Goal: Task Accomplishment & Management: Manage account settings

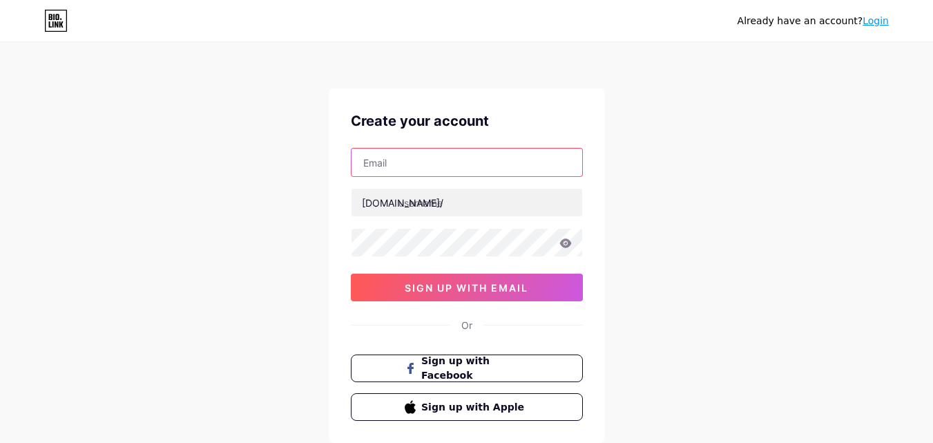
click at [391, 166] on input "text" at bounding box center [467, 163] width 231 height 28
paste input "[EMAIL_ADDRESS][DOMAIN_NAME]"
type input "[EMAIL_ADDRESS][DOMAIN_NAME]"
click at [269, 178] on div "Already have an account? Login Create your account taifookfurnishing@outlook.co…" at bounding box center [466, 264] width 933 height 528
drag, startPoint x: 439, startPoint y: 164, endPoint x: 341, endPoint y: 163, distance: 97.4
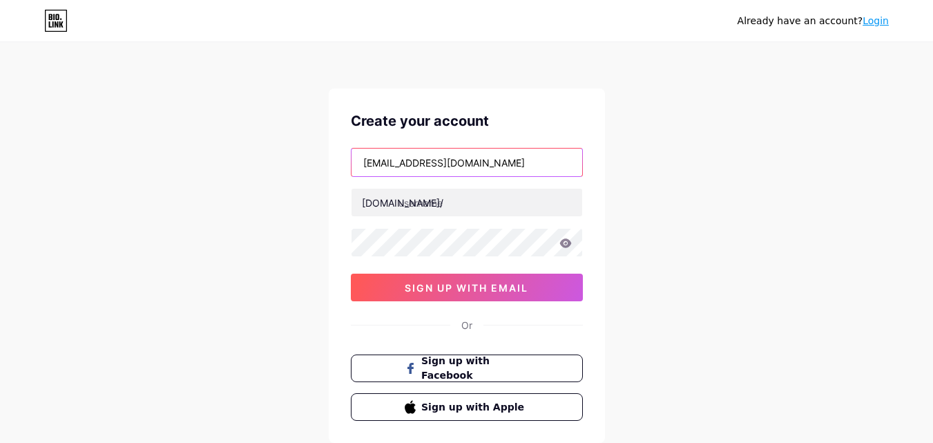
click at [341, 163] on div "Create your account taifookfurnishing@outlook.com bio.link/ 0cAFcWeA4blxKmIFhga…" at bounding box center [467, 265] width 276 height 354
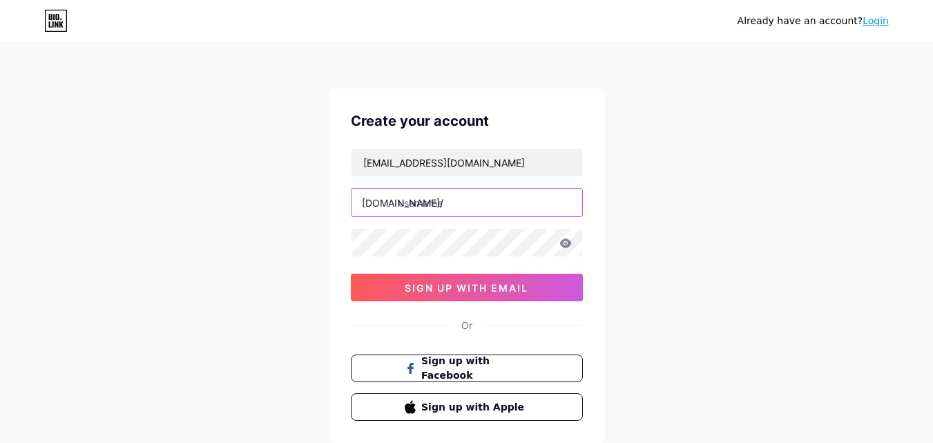
click at [435, 208] on input "text" at bounding box center [467, 203] width 231 height 28
paste input "taifookfurnishing"
type input "taifookfurnishing"
click at [560, 243] on icon at bounding box center [566, 242] width 12 height 9
click at [560, 243] on icon at bounding box center [565, 244] width 12 height 10
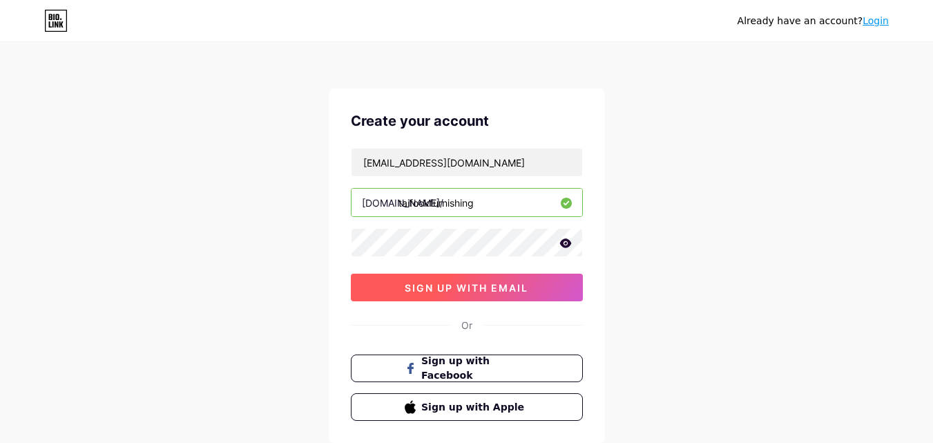
click at [509, 283] on span "sign up with email" at bounding box center [467, 288] width 124 height 12
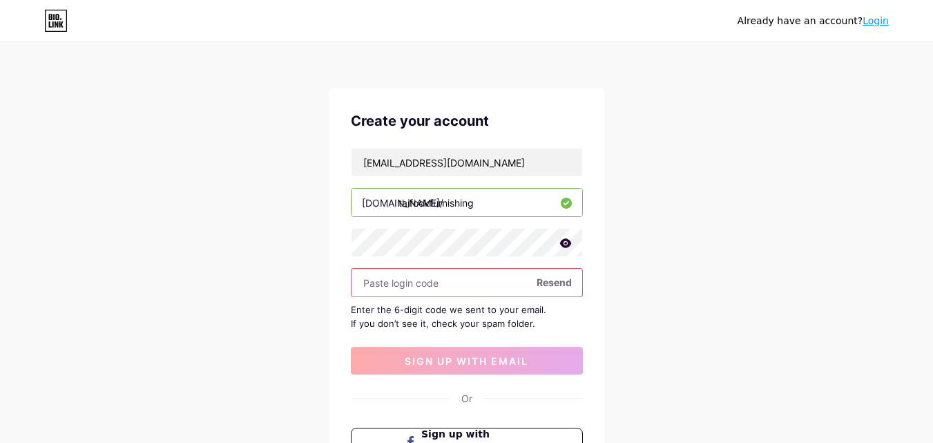
paste input "615069"
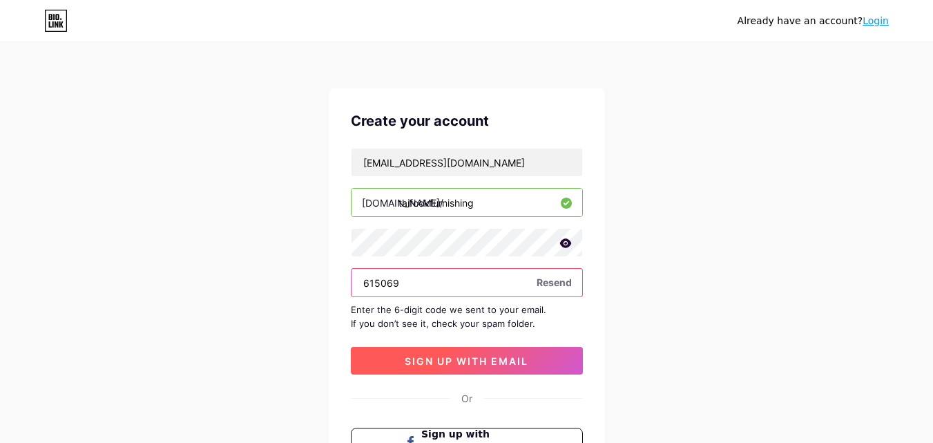
type input "615069"
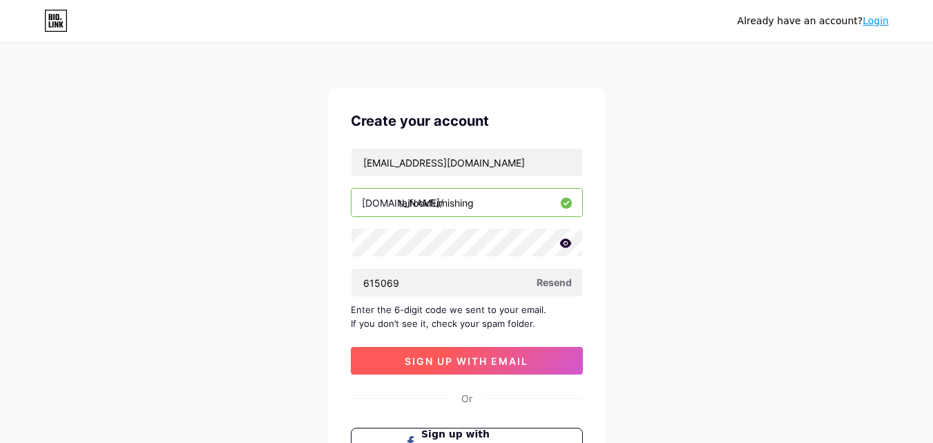
click at [449, 353] on button "sign up with email" at bounding box center [467, 361] width 232 height 28
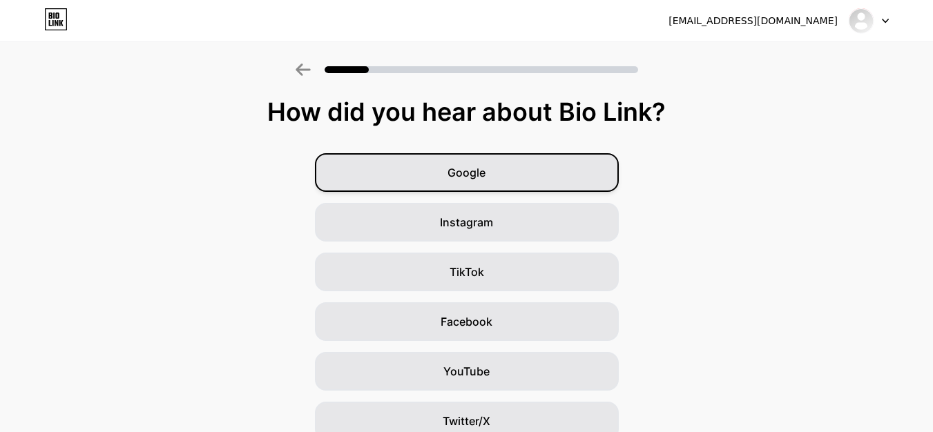
click at [560, 166] on div "Google" at bounding box center [467, 172] width 304 height 39
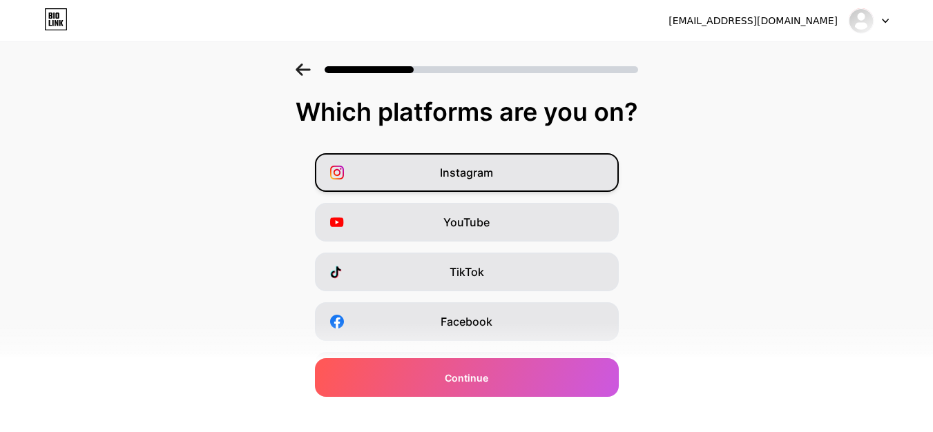
click at [520, 172] on div "Instagram" at bounding box center [467, 172] width 304 height 39
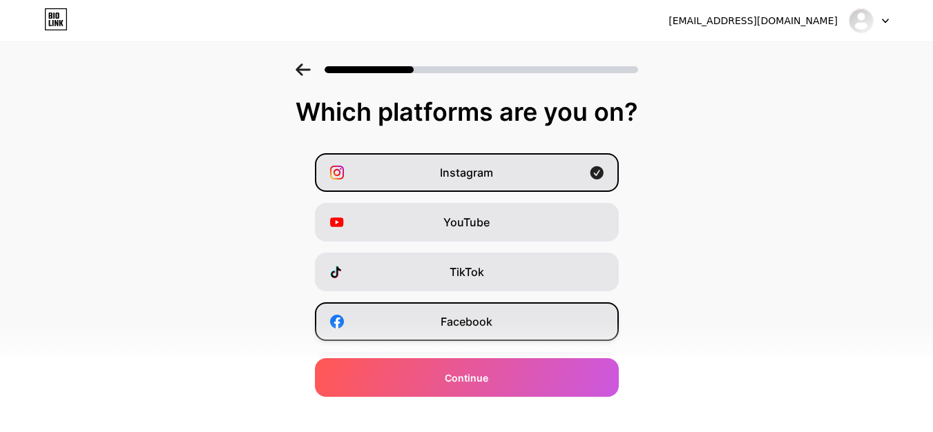
click at [515, 316] on div "Facebook" at bounding box center [467, 322] width 304 height 39
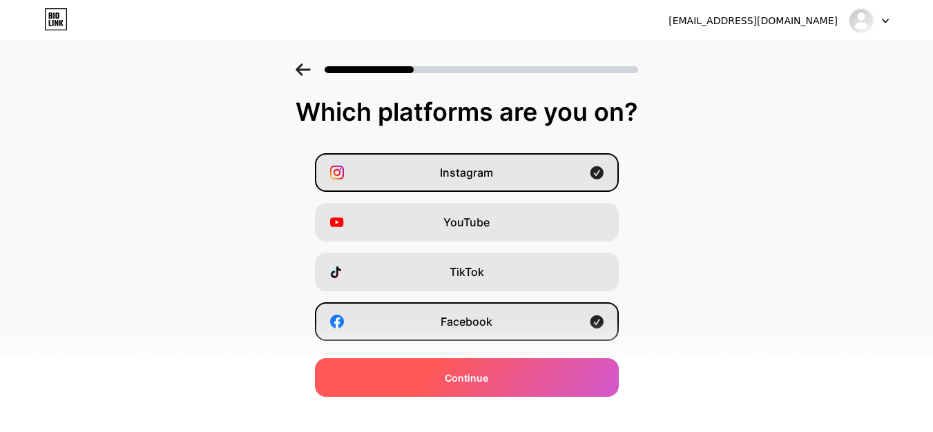
click at [488, 378] on span "Continue" at bounding box center [467, 378] width 44 height 15
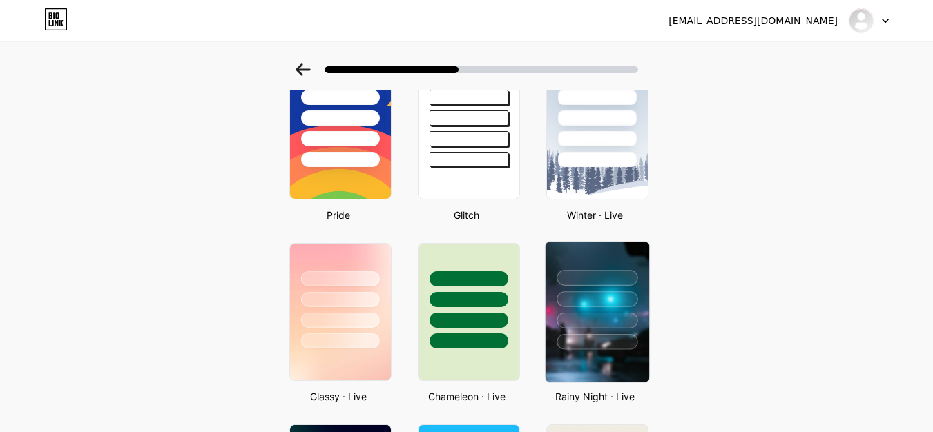
scroll to position [276, 0]
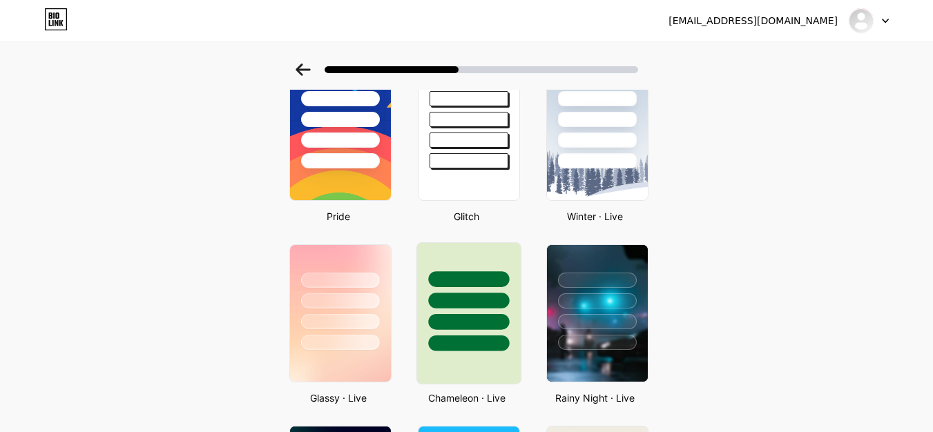
click at [466, 343] on div at bounding box center [468, 344] width 81 height 16
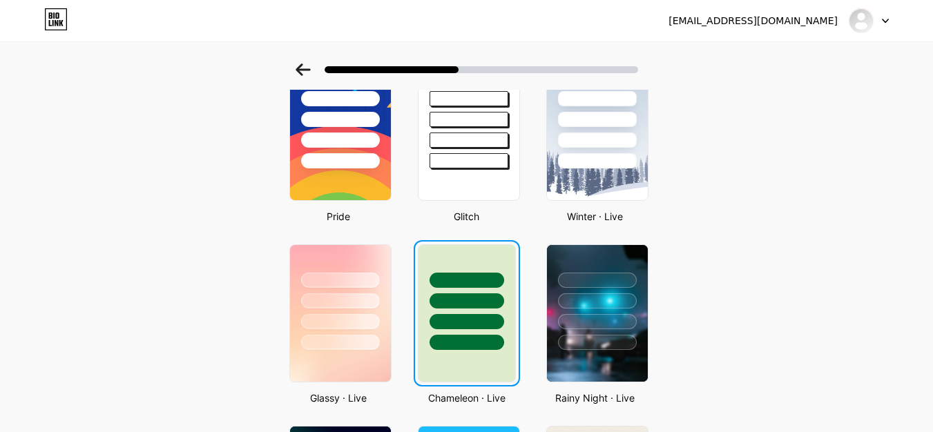
scroll to position [0, 0]
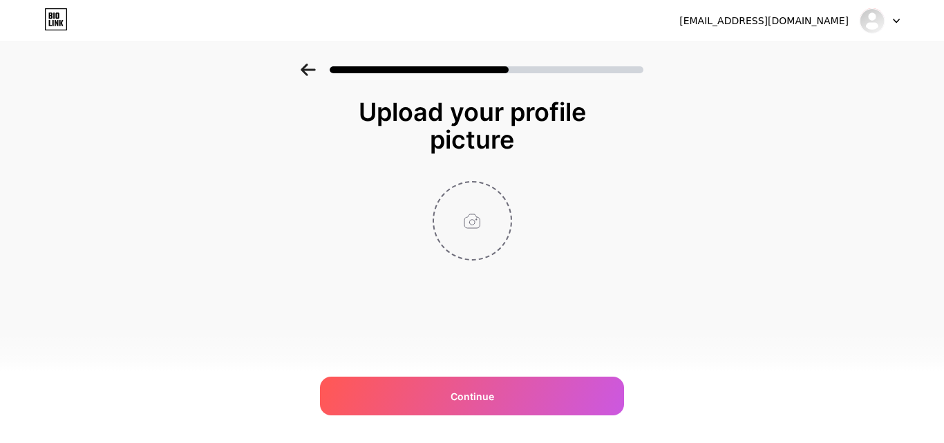
click at [475, 232] on input "file" at bounding box center [472, 220] width 77 height 77
type input "C:\fakepath\taifook_logo.png"
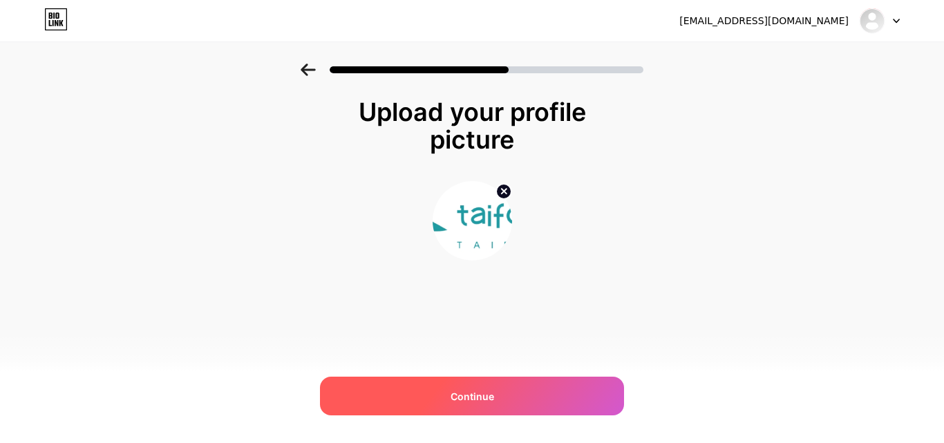
click at [499, 402] on div "Continue" at bounding box center [472, 395] width 304 height 39
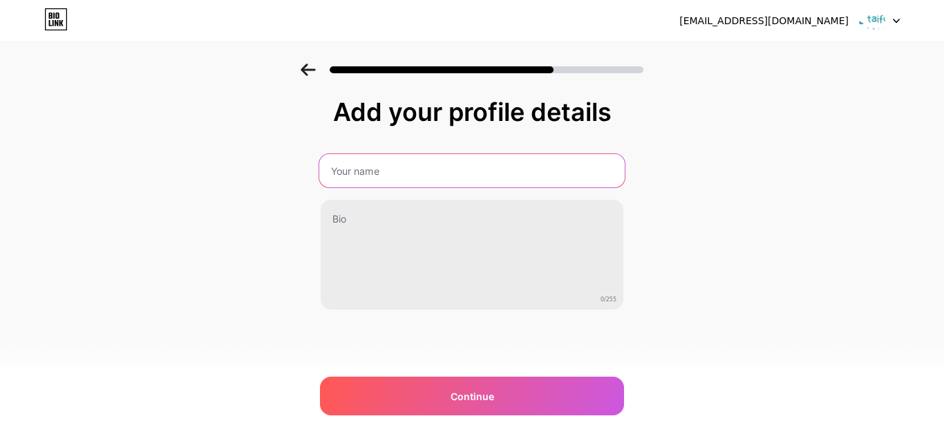
click at [405, 180] on input "text" at bounding box center [471, 170] width 305 height 33
paste input "[EMAIL_ADDRESS][DOMAIN_NAME]"
drag, startPoint x: 408, startPoint y: 173, endPoint x: 572, endPoint y: 171, distance: 163.7
click at [572, 171] on input "[EMAIL_ADDRESS][DOMAIN_NAME]" at bounding box center [471, 170] width 305 height 33
type input "Taifook Furnishing"
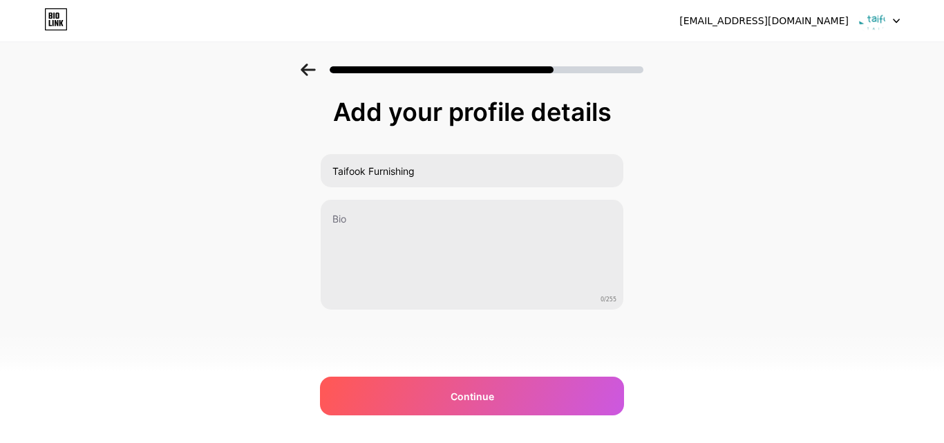
click at [690, 225] on div "Add your profile details Taifook Furnishing 0/255 Continue Error" at bounding box center [472, 222] width 944 height 316
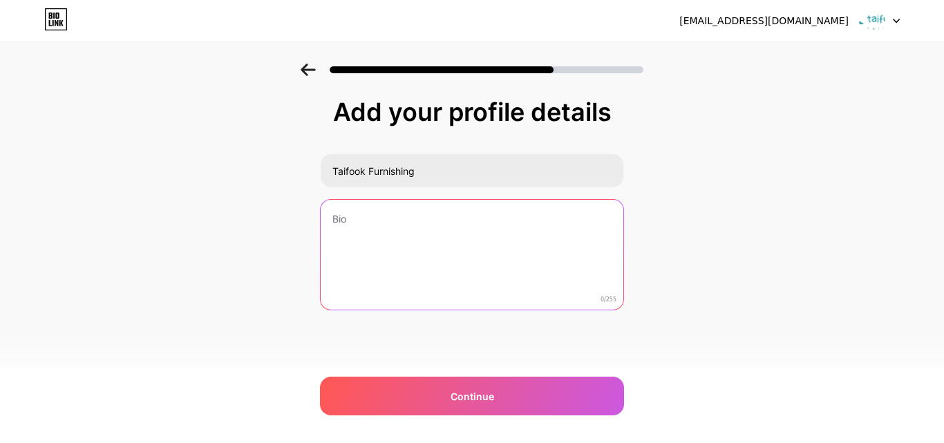
click at [381, 229] on textarea at bounding box center [472, 255] width 303 height 111
paste textarea "Founded in 2005 in Zhangzhou City, Fujian Province, our company specializes in …"
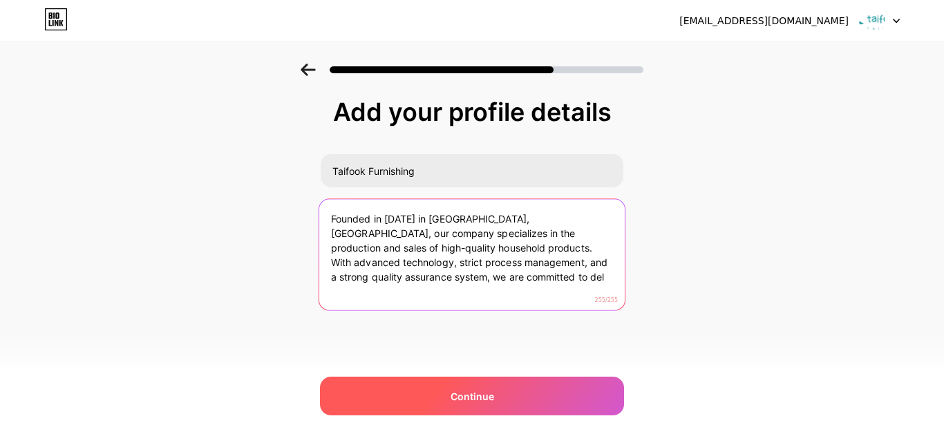
type textarea "Founded in 2005 in Zhangzhou City, Fujian Province, our company specializes in …"
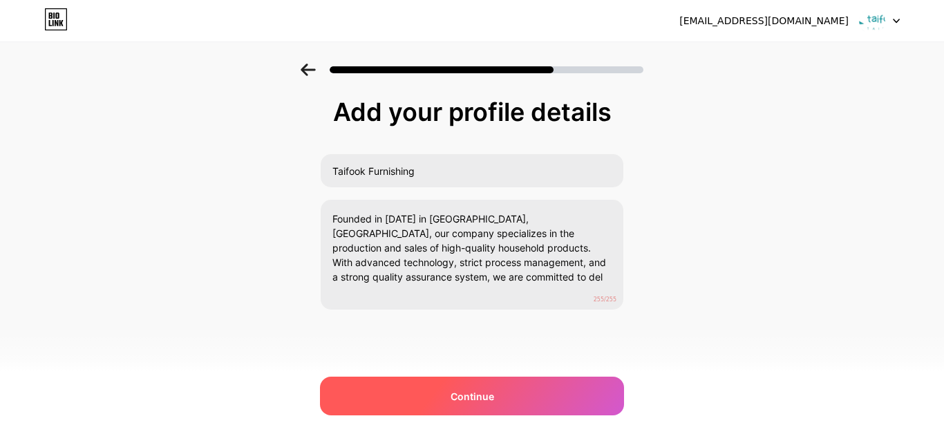
click at [400, 381] on div "Continue" at bounding box center [472, 395] width 304 height 39
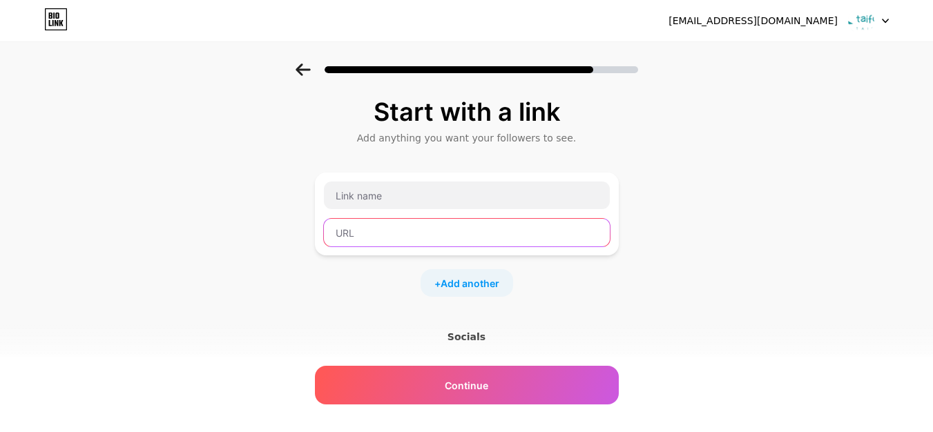
click at [370, 228] on input "text" at bounding box center [467, 233] width 286 height 28
paste input "https://www.taifookfurnishing.com/"
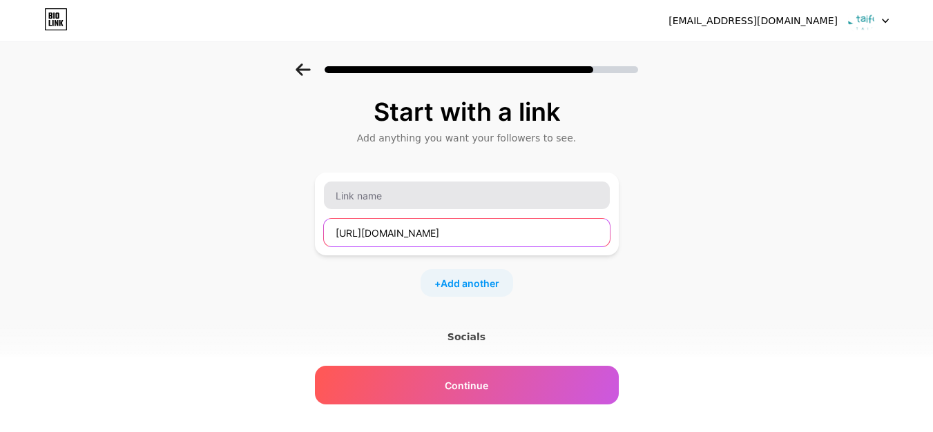
type input "https://www.taifookfurnishing.com/"
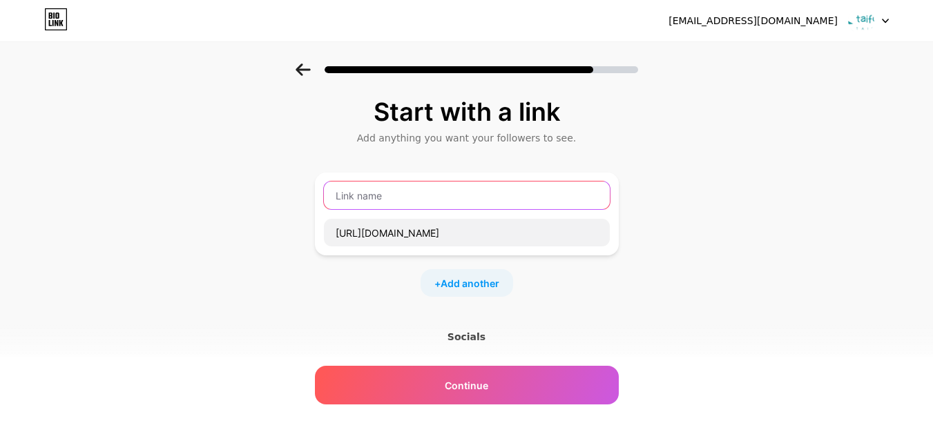
click at [371, 199] on input "text" at bounding box center [467, 196] width 286 height 28
type input "Visit Our Website"
click at [736, 218] on div "Start with a link Add anything you want your followers to see. Visit Our Websit…" at bounding box center [466, 307] width 933 height 486
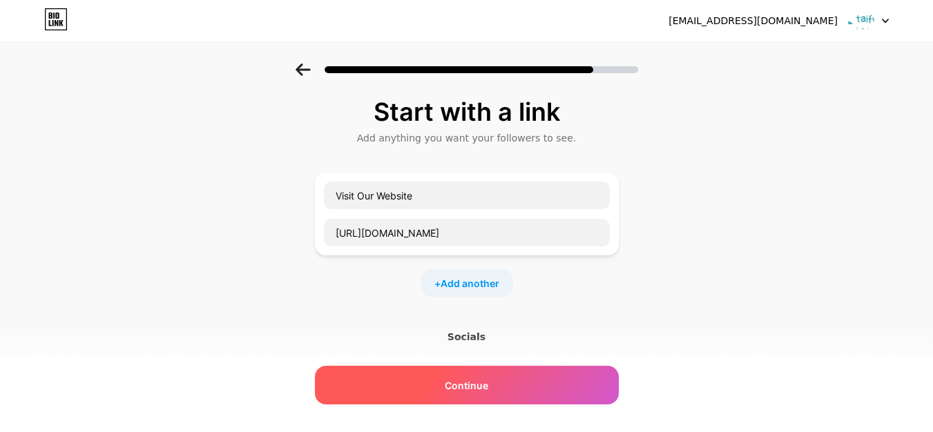
click at [531, 376] on div "Continue" at bounding box center [467, 385] width 304 height 39
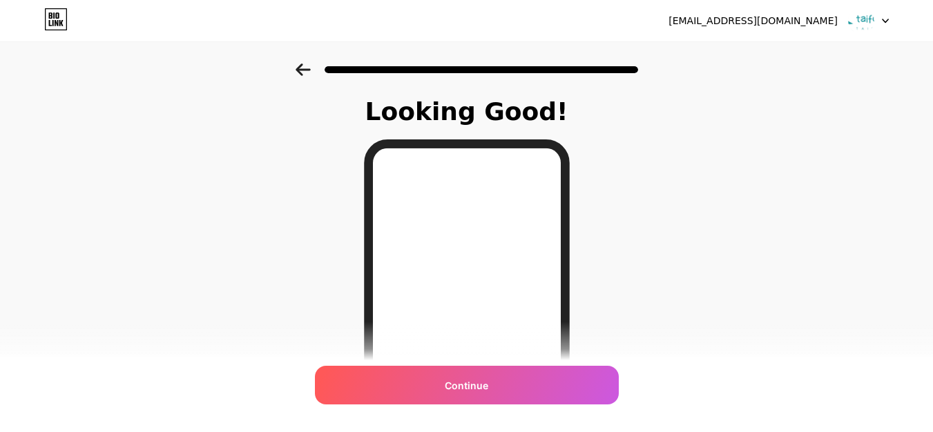
click at [309, 70] on icon at bounding box center [303, 70] width 15 height 12
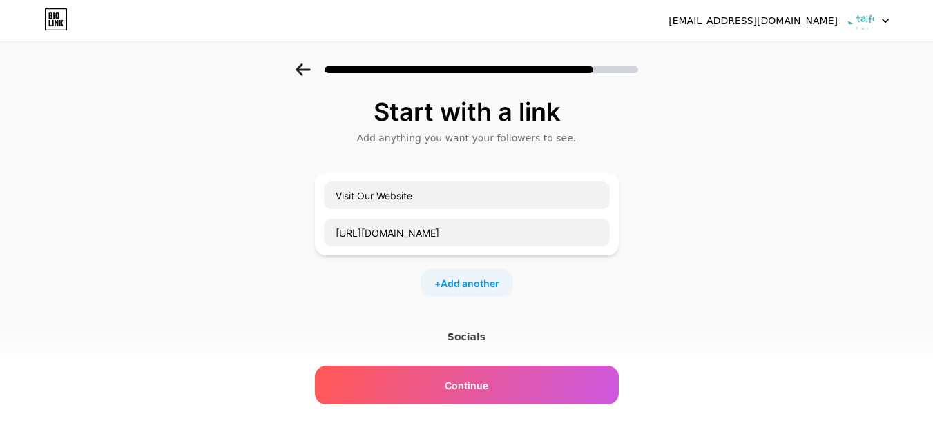
click at [470, 335] on div "Socials" at bounding box center [467, 337] width 304 height 14
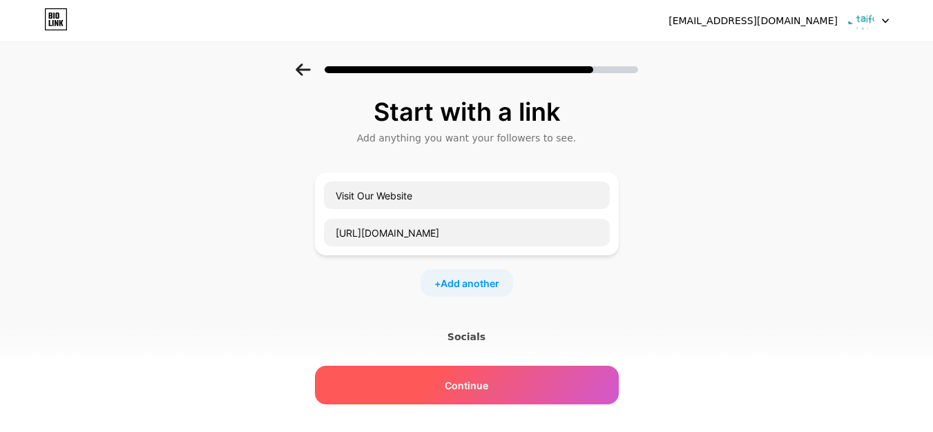
click at [476, 389] on span "Continue" at bounding box center [467, 386] width 44 height 15
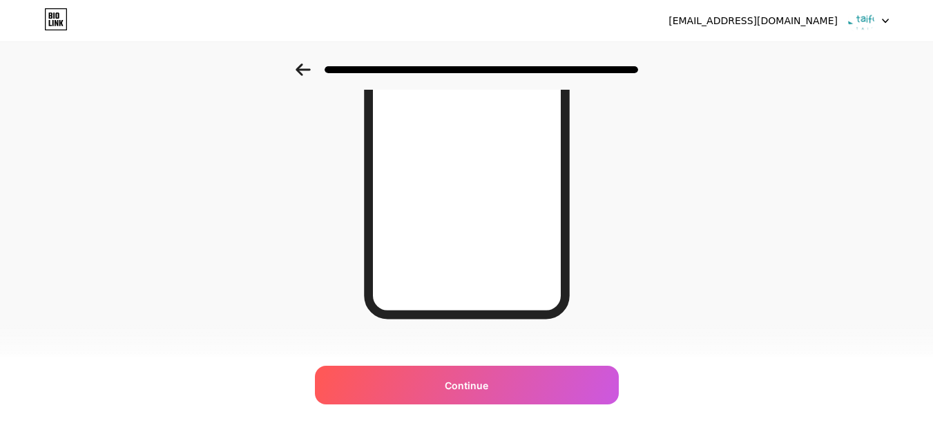
scroll to position [262, 0]
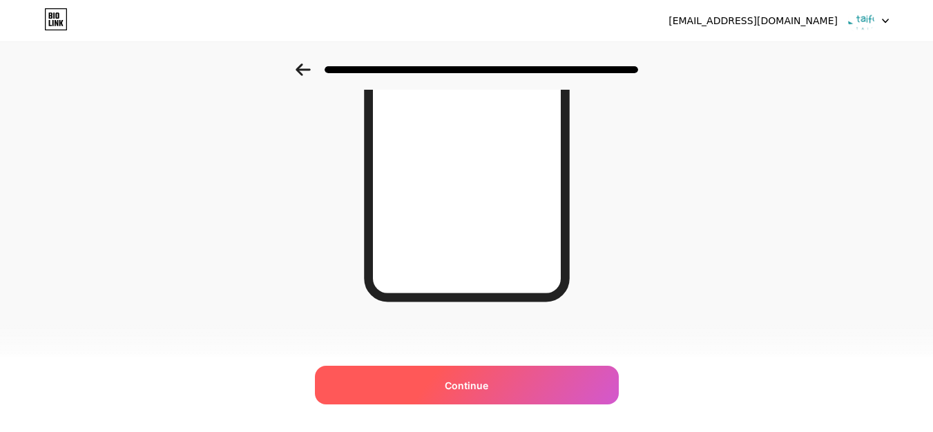
click at [511, 376] on div "Continue" at bounding box center [467, 385] width 304 height 39
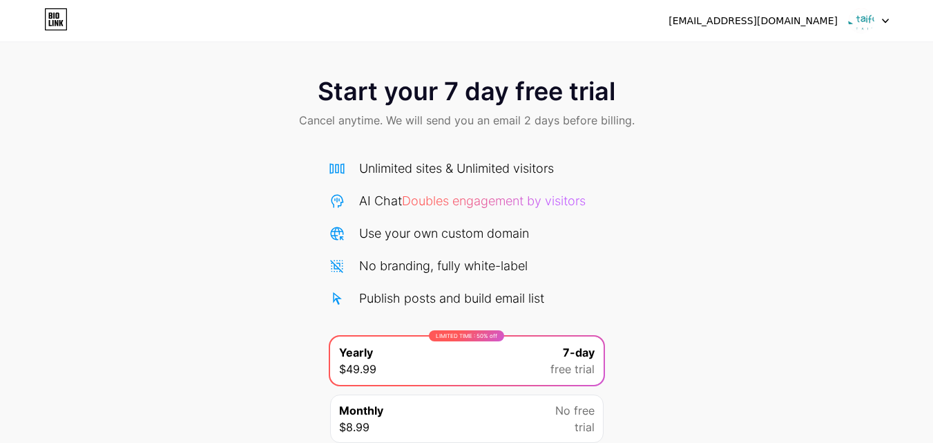
scroll to position [113, 0]
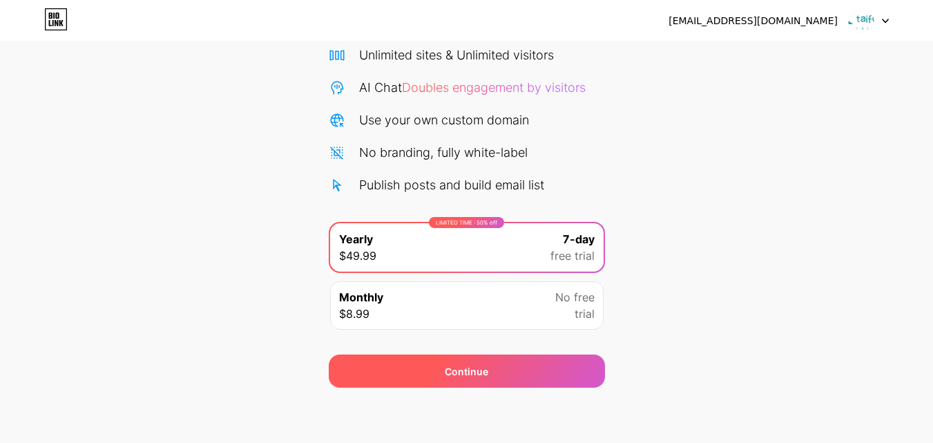
click at [490, 371] on div "Continue" at bounding box center [467, 370] width 276 height 33
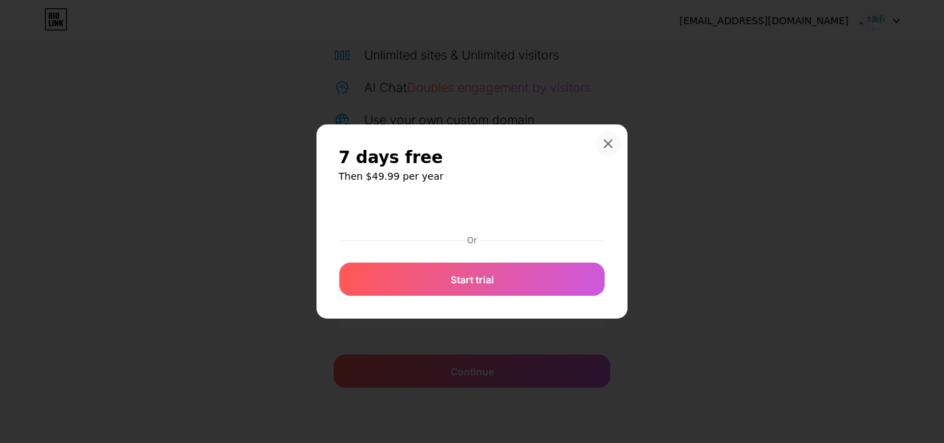
click at [613, 148] on icon at bounding box center [607, 143] width 11 height 11
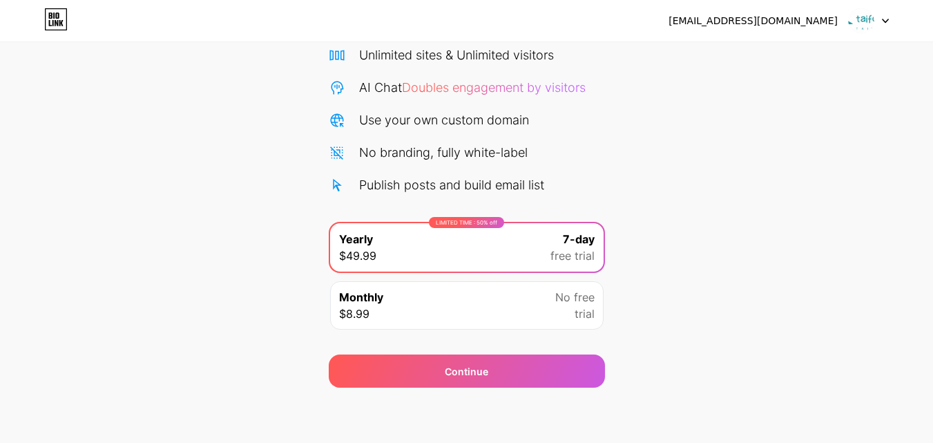
click at [674, 314] on div "Start your 7 day free trial Cancel anytime. We will send you an email 2 days be…" at bounding box center [466, 168] width 933 height 437
click at [880, 23] on div at bounding box center [869, 20] width 40 height 25
click at [661, 244] on div "Start your 7 day free trial Cancel anytime. We will send you an email 2 days be…" at bounding box center [466, 168] width 933 height 437
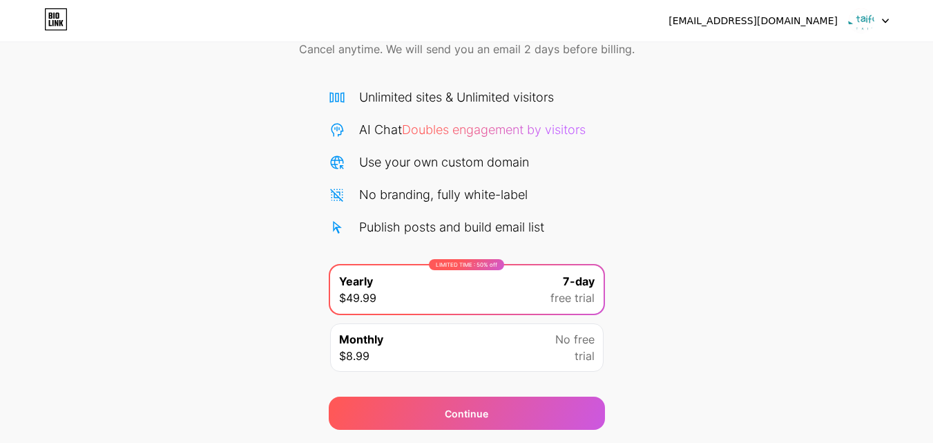
scroll to position [0, 0]
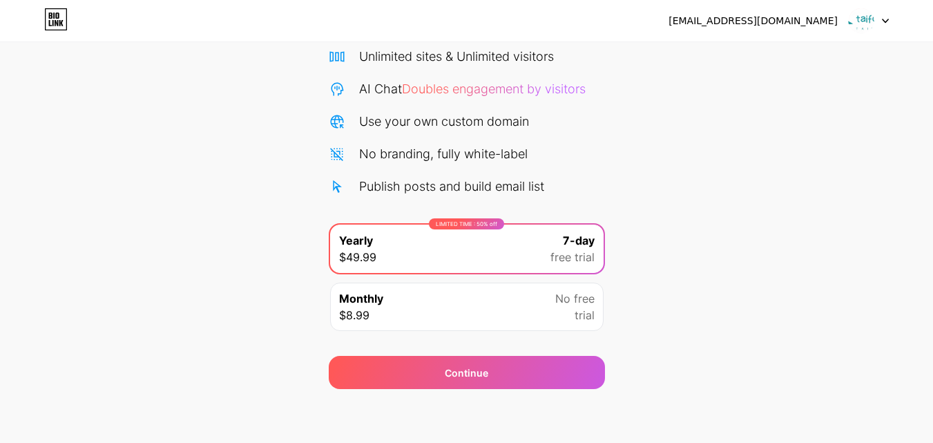
scroll to position [113, 0]
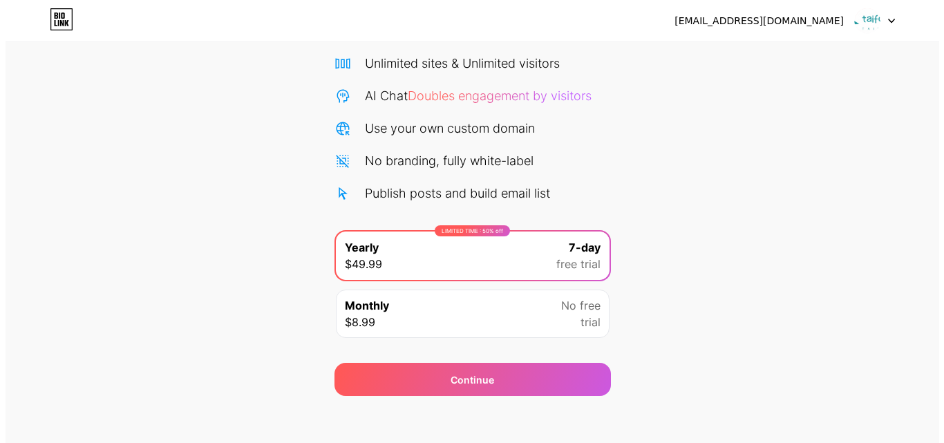
scroll to position [113, 0]
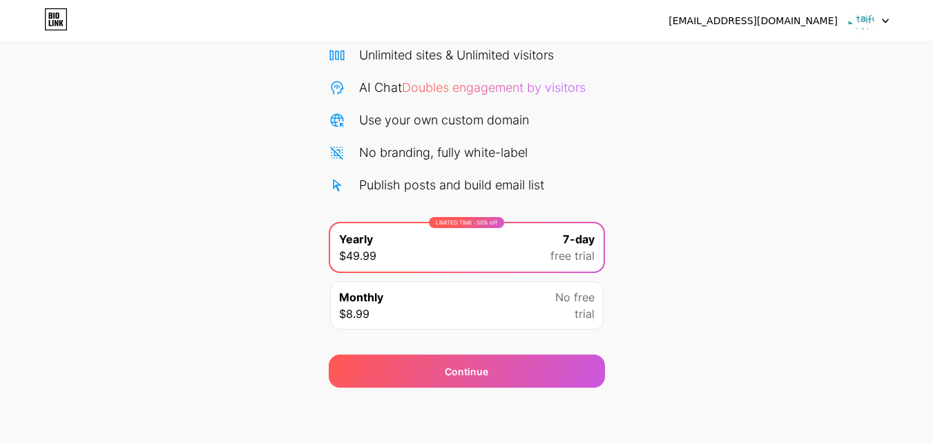
click at [479, 285] on div "Monthly $8.99 No free trial" at bounding box center [467, 305] width 274 height 48
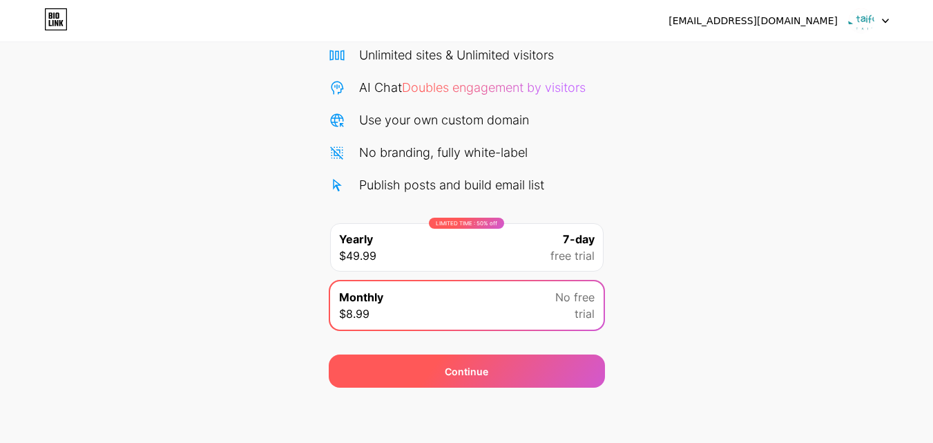
click at [479, 371] on div "Continue" at bounding box center [467, 371] width 44 height 15
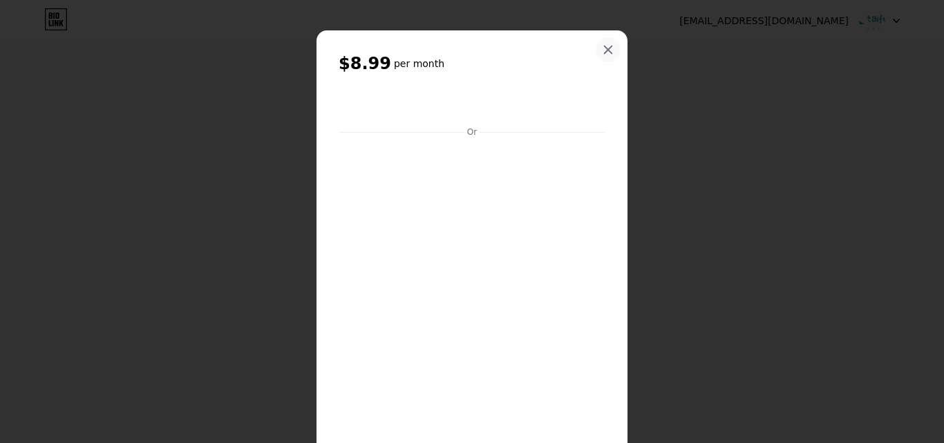
click at [608, 50] on icon at bounding box center [607, 49] width 11 height 11
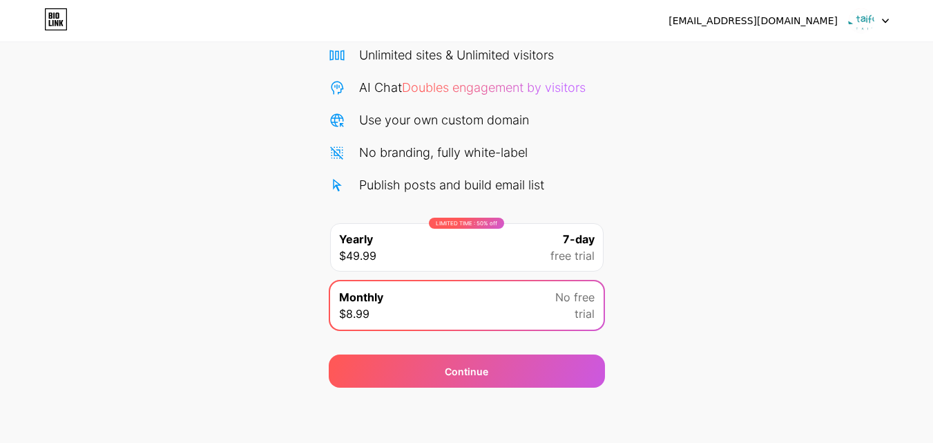
click at [434, 257] on div "LIMITED TIME : 50% off Yearly $49.99 7-day free trial" at bounding box center [467, 247] width 274 height 48
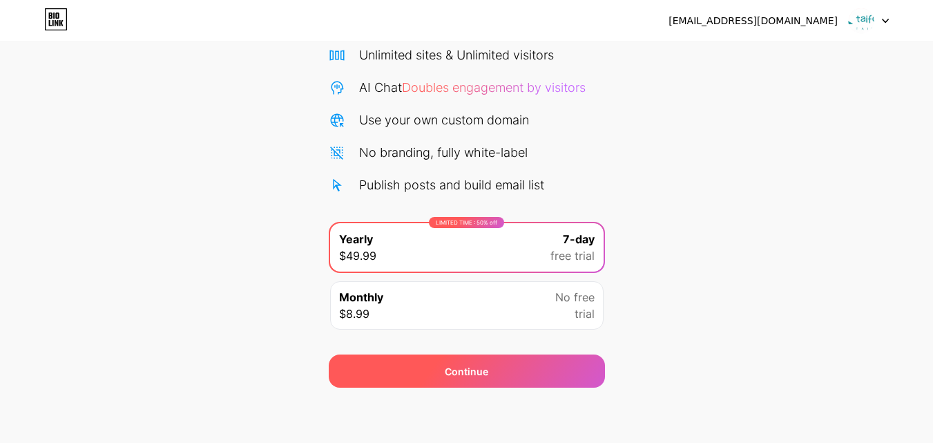
click at [436, 378] on div "Continue" at bounding box center [467, 370] width 276 height 33
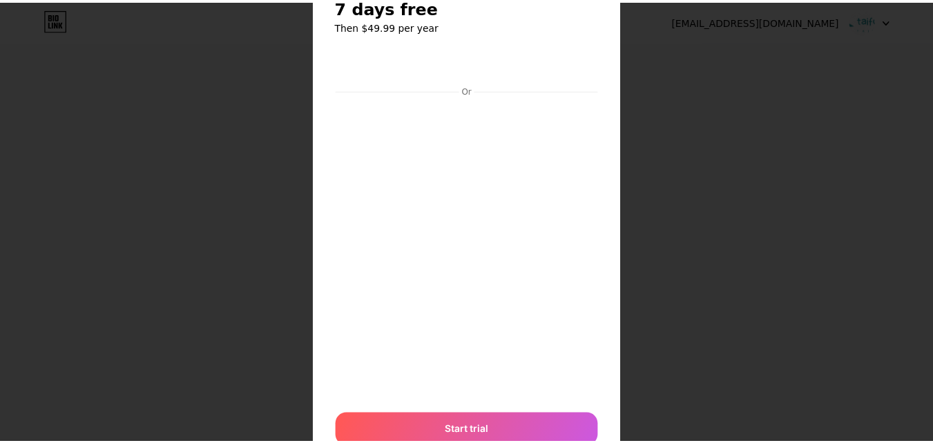
scroll to position [0, 0]
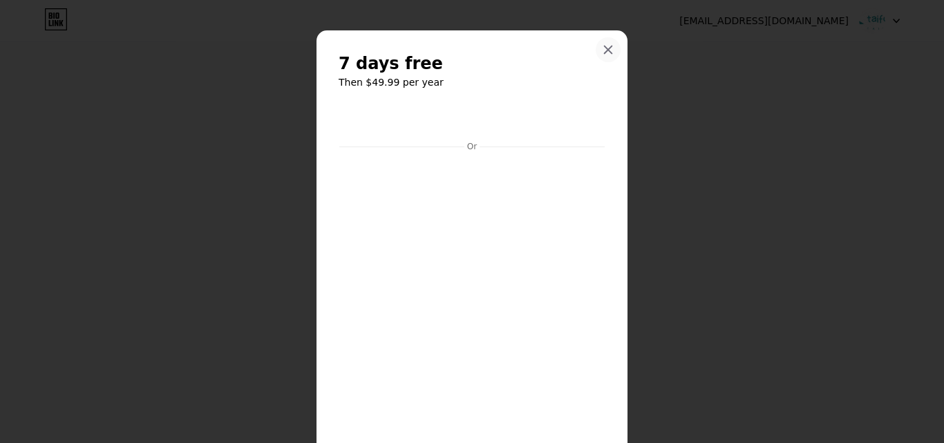
click at [606, 51] on icon at bounding box center [607, 49] width 11 height 11
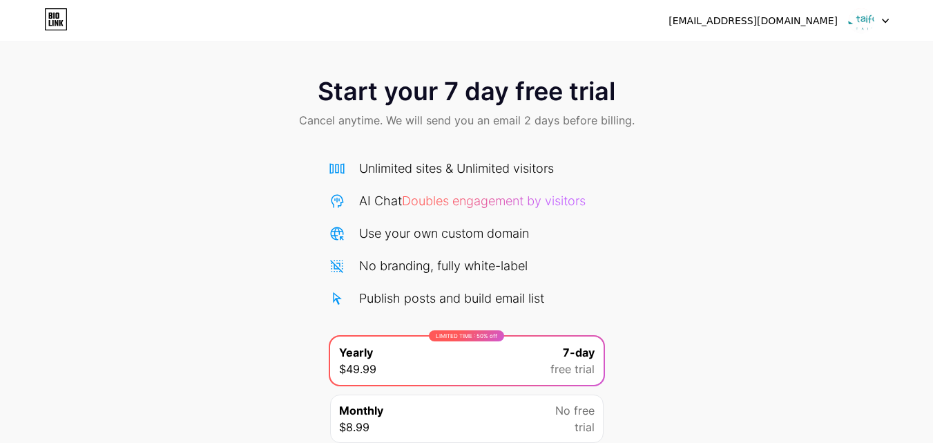
click at [63, 14] on icon at bounding box center [55, 19] width 23 height 22
click at [64, 17] on icon at bounding box center [55, 19] width 23 height 22
click at [887, 19] on icon at bounding box center [885, 21] width 7 height 5
click at [805, 50] on li "Logout" at bounding box center [802, 56] width 171 height 37
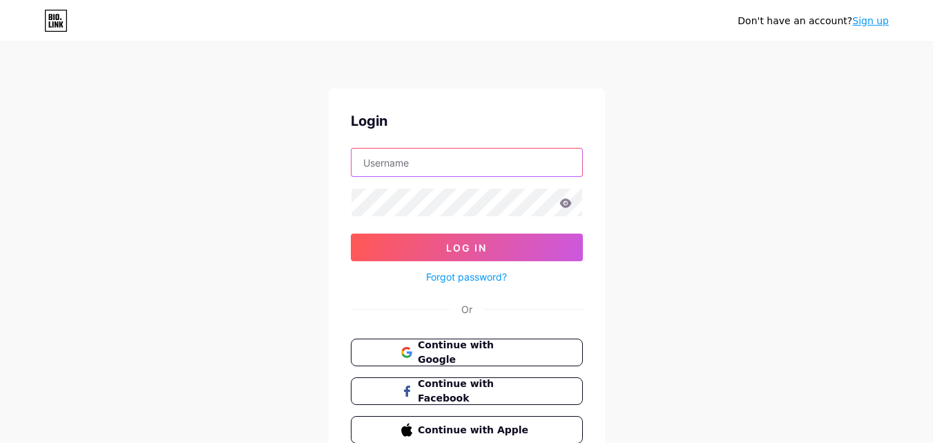
click at [405, 164] on input "text" at bounding box center [467, 163] width 231 height 28
click at [419, 161] on input "text" at bounding box center [467, 163] width 231 height 28
paste input "taifookfurnishing"
type input "taifookfurnishing"
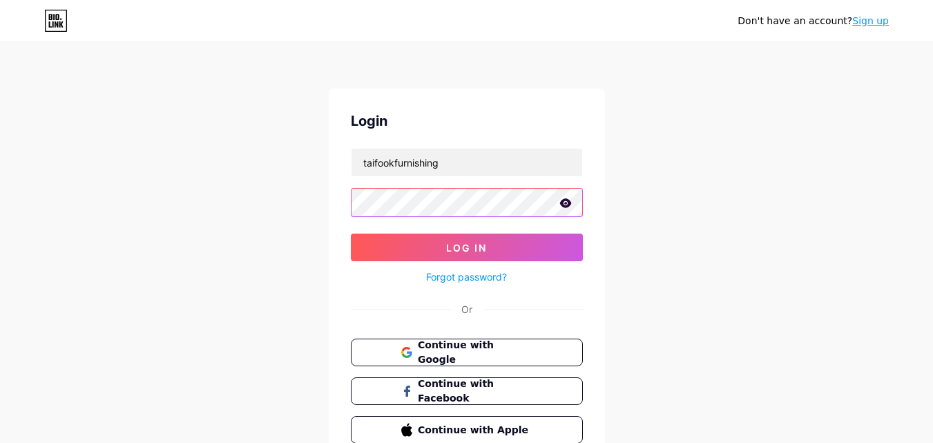
click at [351, 233] on button "Log In" at bounding box center [467, 247] width 232 height 28
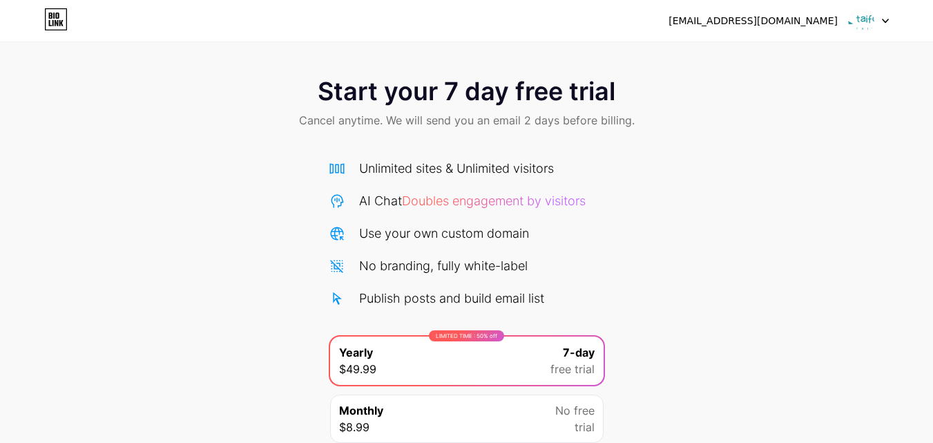
click at [57, 15] on icon at bounding box center [55, 19] width 23 height 22
